Goal: Find contact information: Find contact information

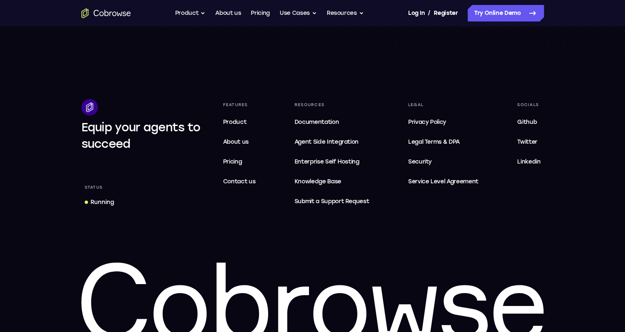
scroll to position [2541, 0]
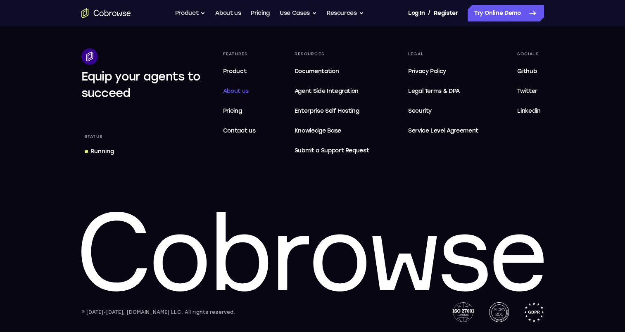
click at [241, 92] on span "About us" at bounding box center [236, 91] width 26 height 7
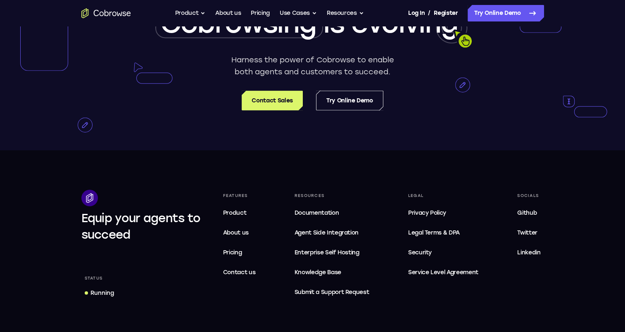
scroll to position [1491, 0]
click at [240, 275] on span "Contact us" at bounding box center [239, 271] width 33 height 7
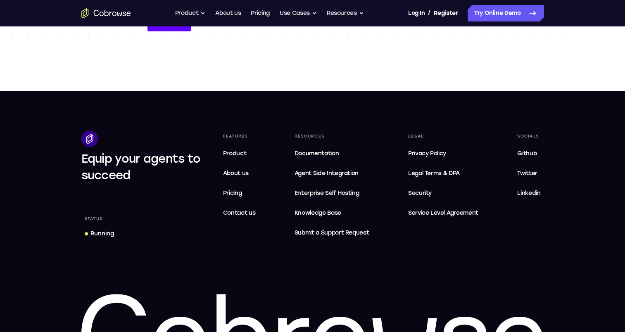
scroll to position [351, 0]
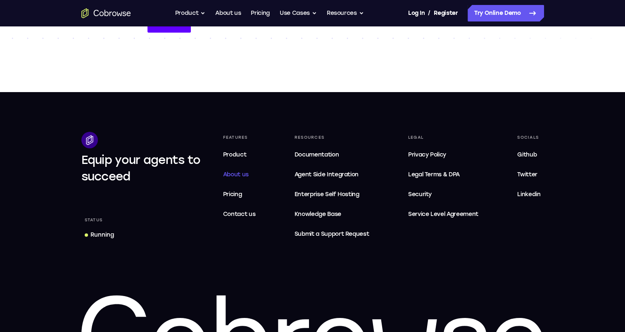
click at [246, 171] on span "About us" at bounding box center [236, 174] width 26 height 7
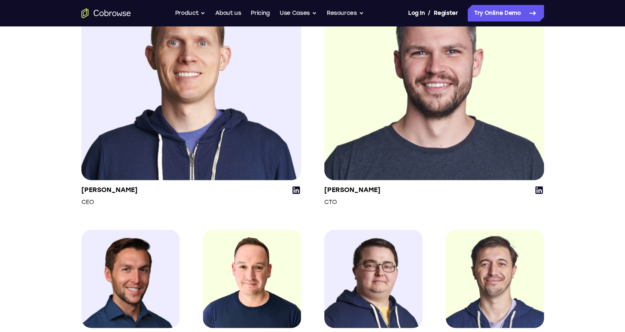
scroll to position [1043, 0]
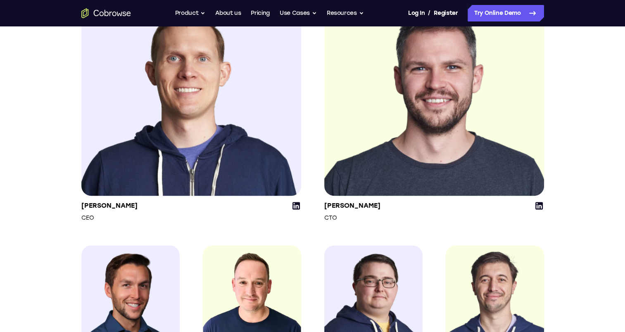
click at [296, 210] on icon at bounding box center [296, 205] width 7 height 7
click at [542, 210] on icon at bounding box center [539, 205] width 7 height 7
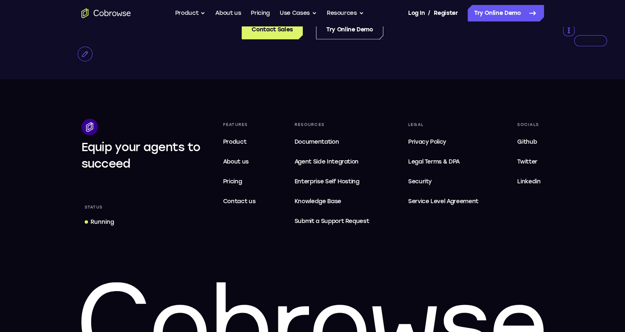
scroll to position [1562, 0]
